Goal: Find specific page/section: Find specific page/section

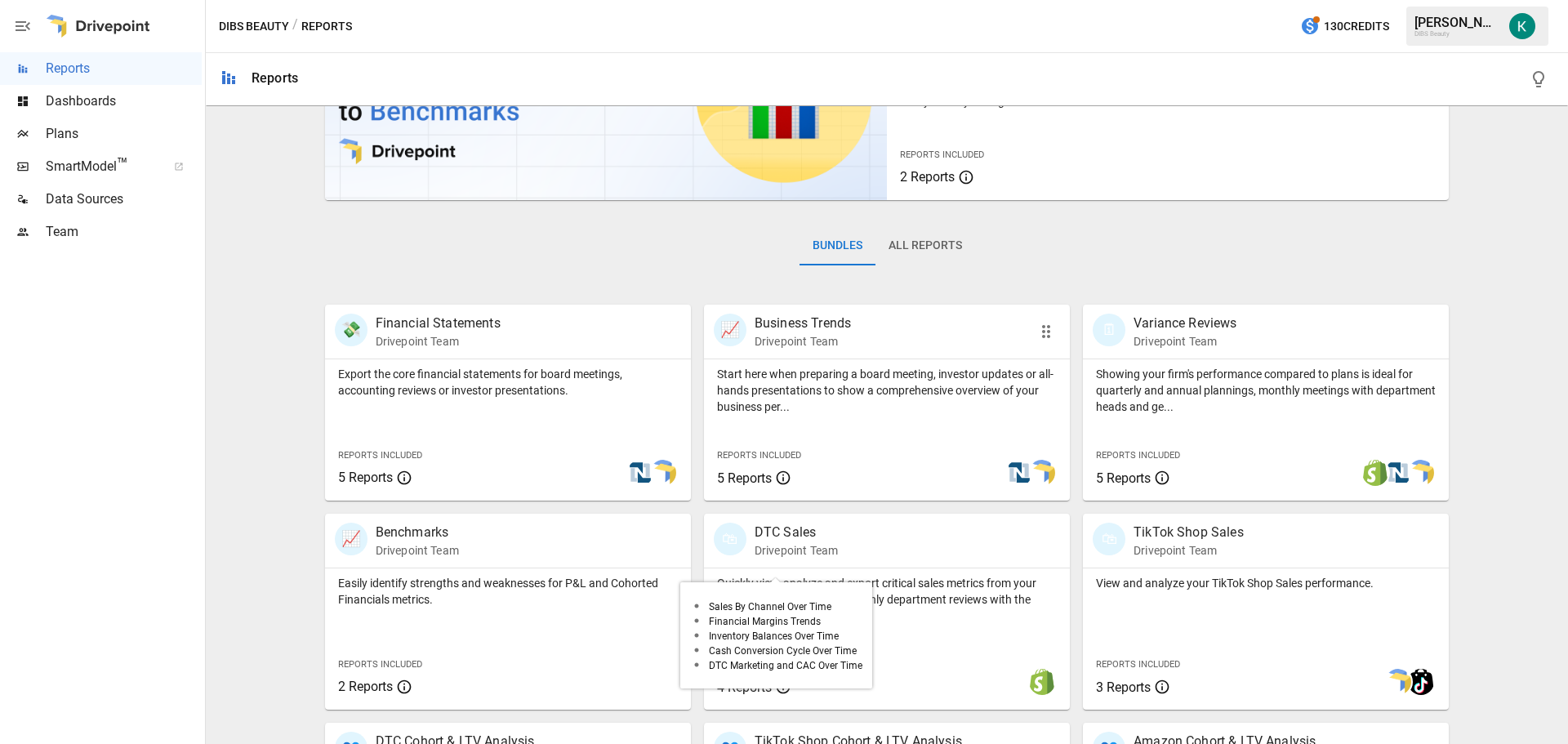
scroll to position [327, 0]
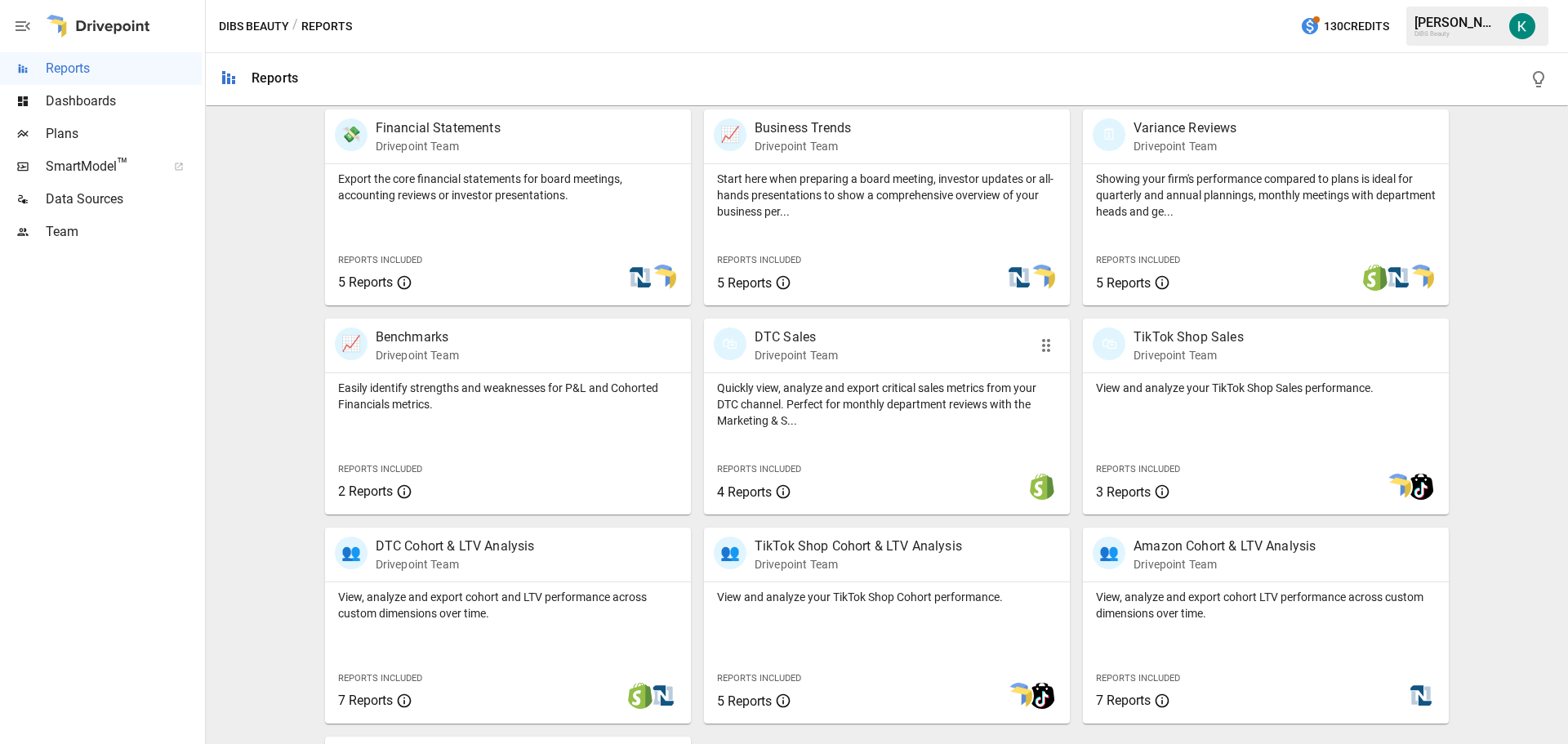
click at [881, 446] on div "Quickly view, analyze and export critical sales metrics from your DTC channel. …" at bounding box center [887, 444] width 366 height 141
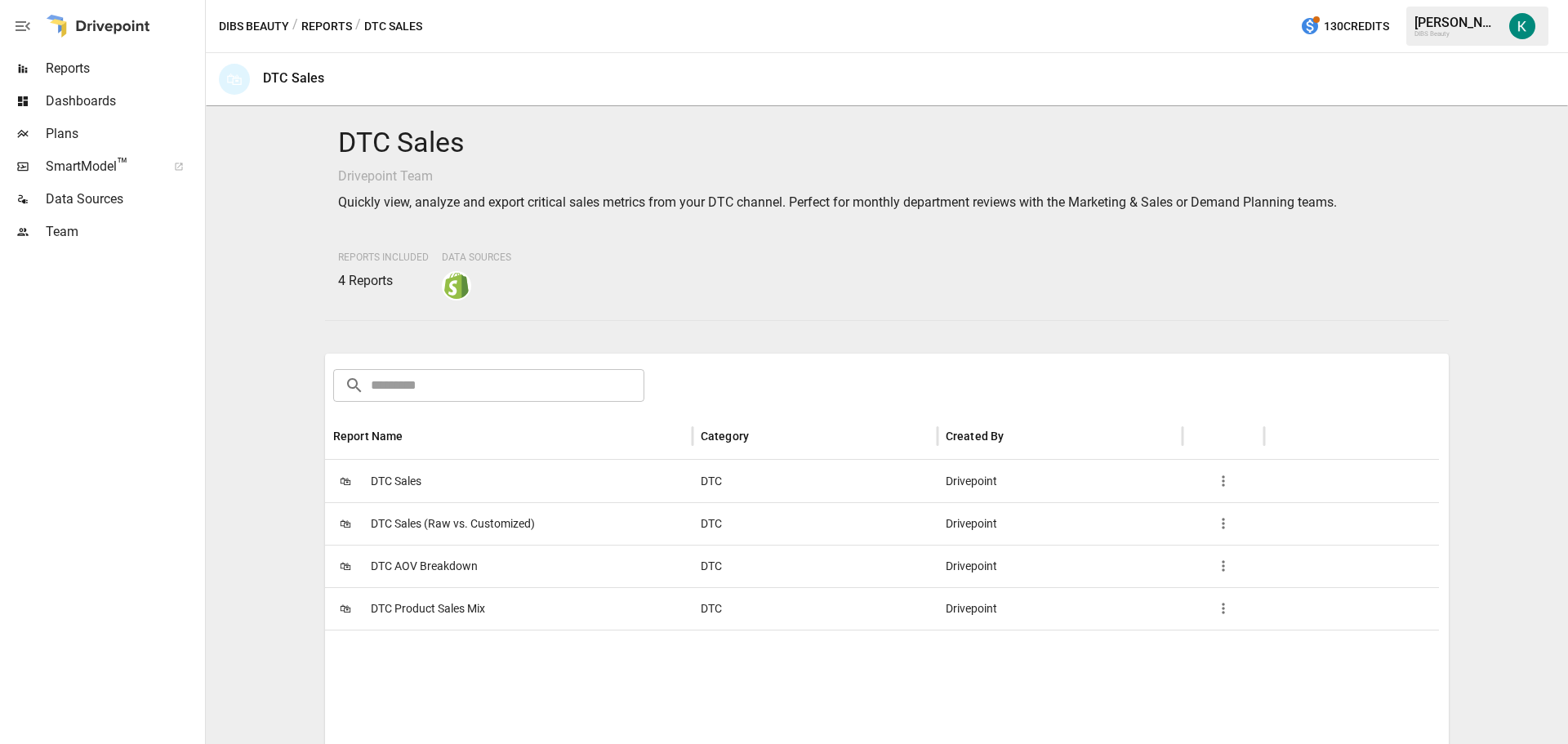
click at [434, 557] on span "DTC AOV Breakdown" at bounding box center [424, 567] width 107 height 42
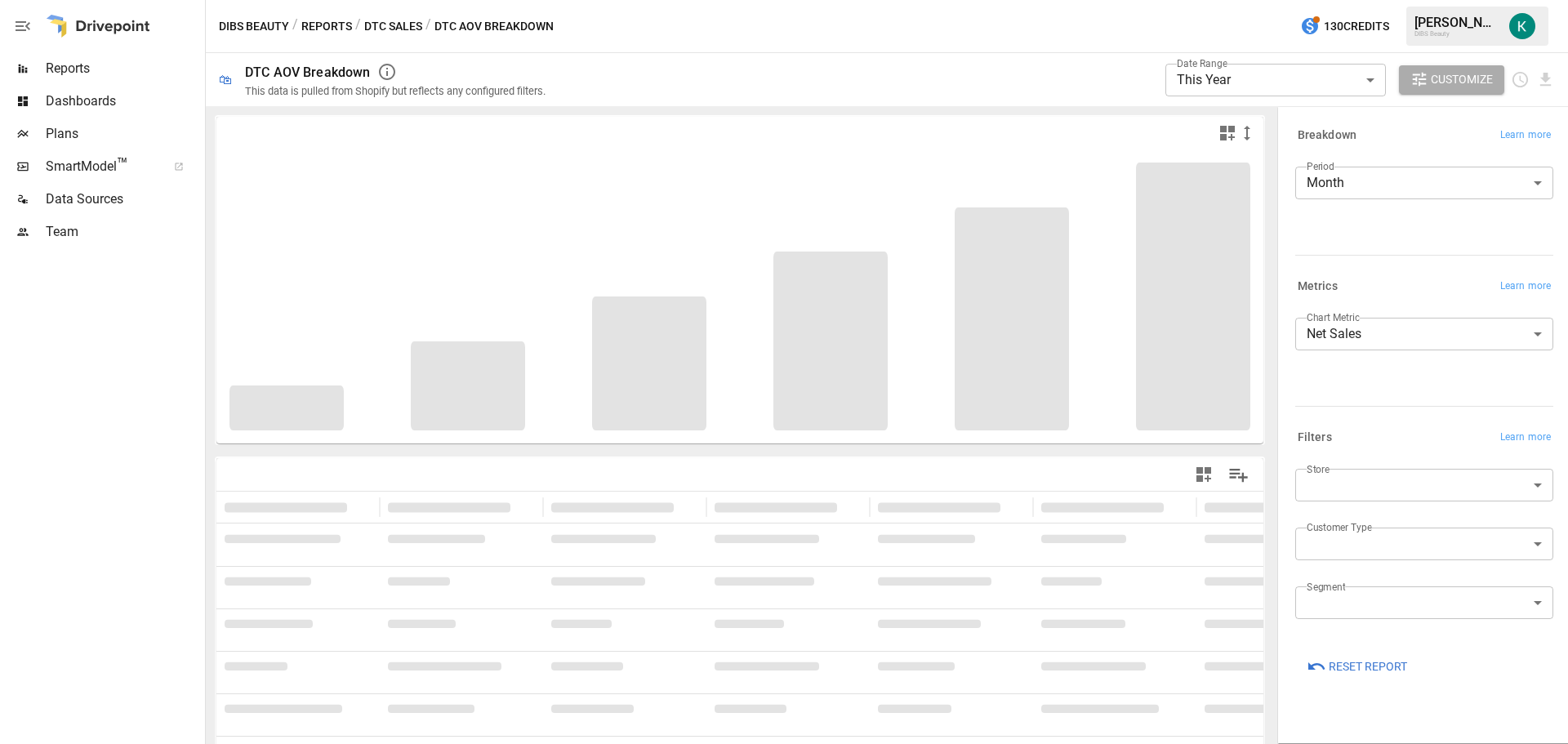
click at [1423, 80] on icon "button" at bounding box center [1418, 79] width 14 height 14
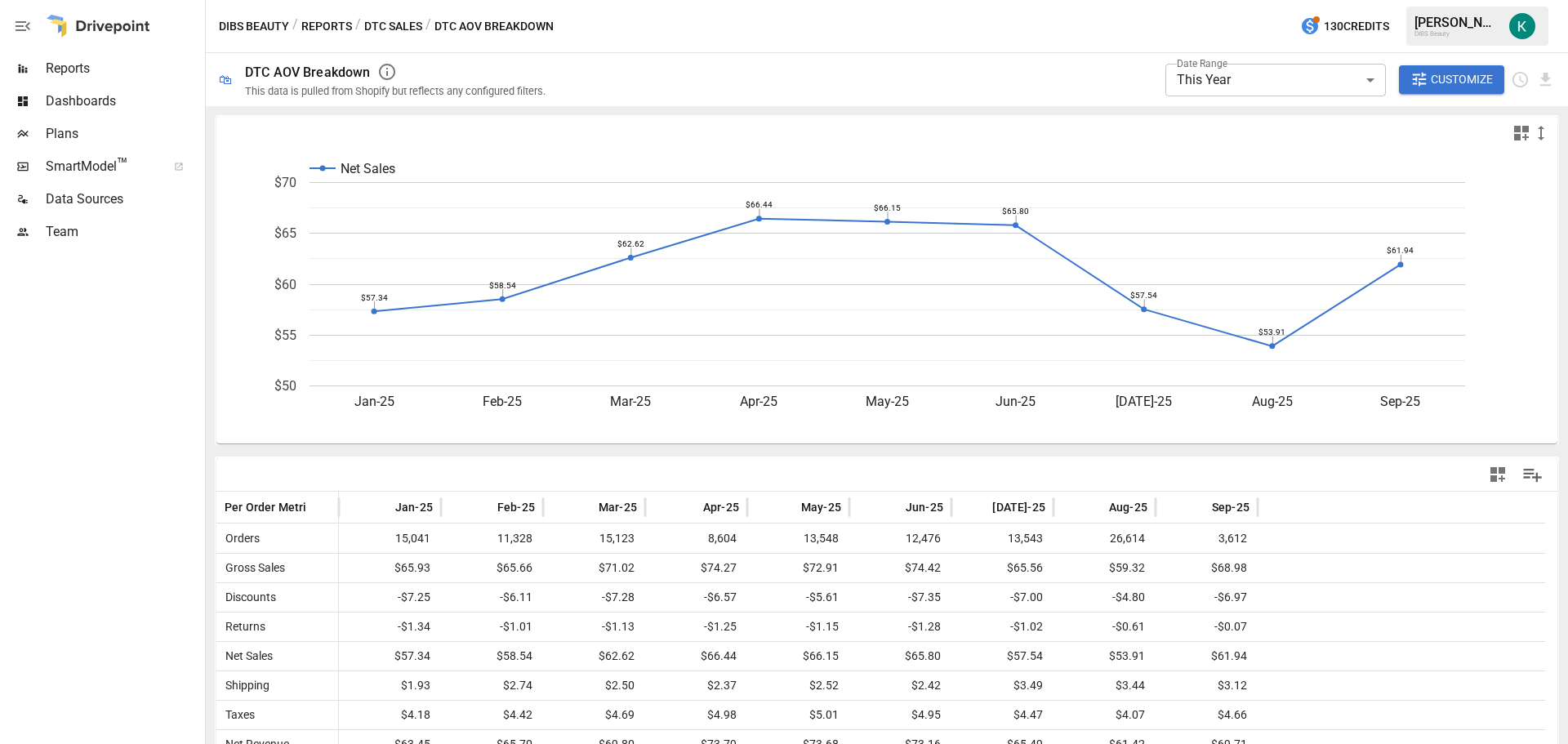
click at [103, 135] on span "Plans" at bounding box center [124, 134] width 156 height 19
